Goal: Check status

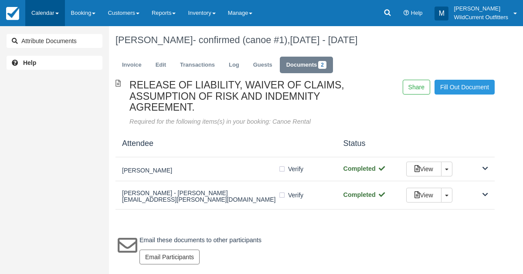
click at [48, 8] on link "Calendar" at bounding box center [45, 13] width 40 height 26
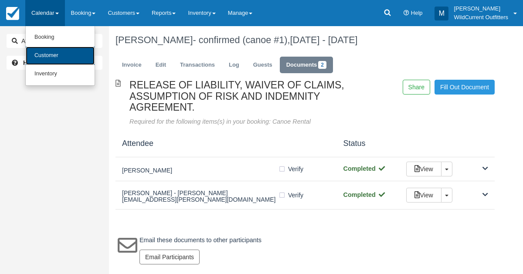
click at [51, 51] on link "Customer" at bounding box center [60, 56] width 69 height 18
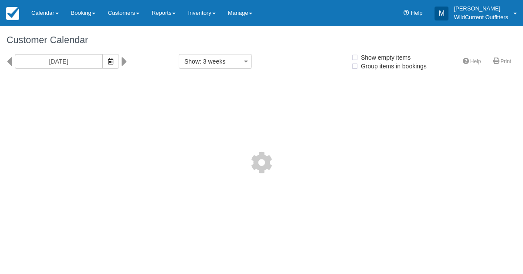
select select
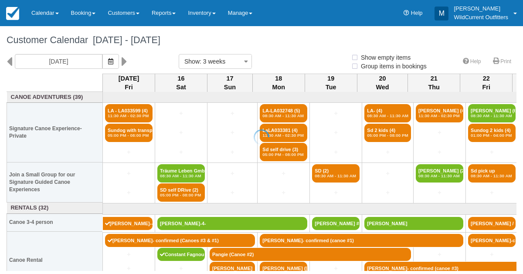
select select
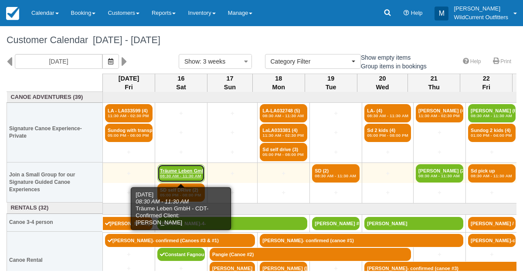
click at [178, 175] on em "08:30 AM - 11:30 AM" at bounding box center [181, 175] width 42 height 5
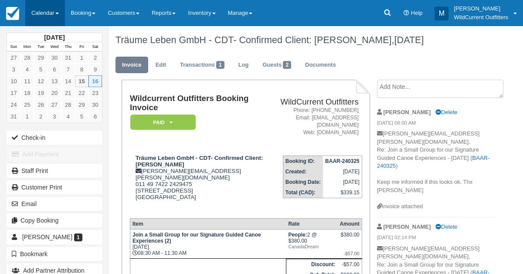
click at [28, 11] on link "Calendar" at bounding box center [45, 13] width 40 height 26
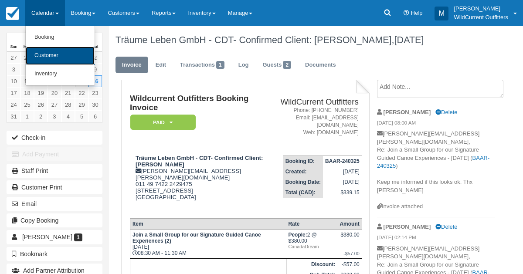
click at [41, 64] on link "Customer" at bounding box center [60, 56] width 69 height 18
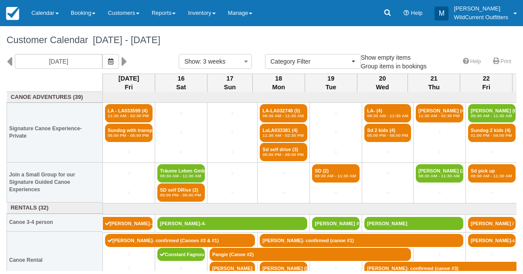
select select
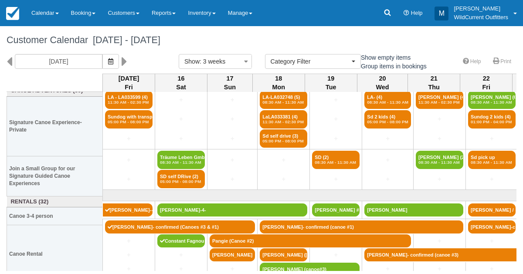
scroll to position [18, 0]
